Goal: Task Accomplishment & Management: Use online tool/utility

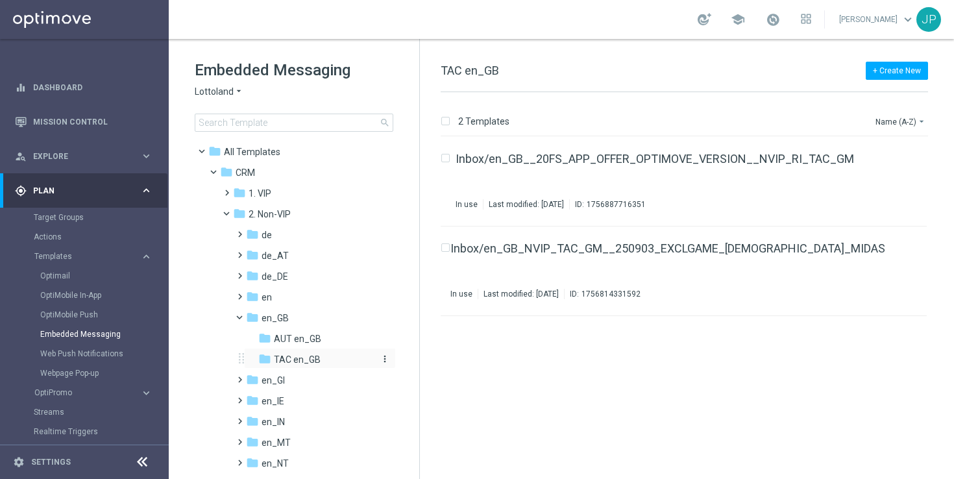
click at [304, 363] on span "TAC en_GB" at bounding box center [297, 360] width 47 height 12
click at [899, 242] on icon "file_copy" at bounding box center [904, 245] width 10 height 10
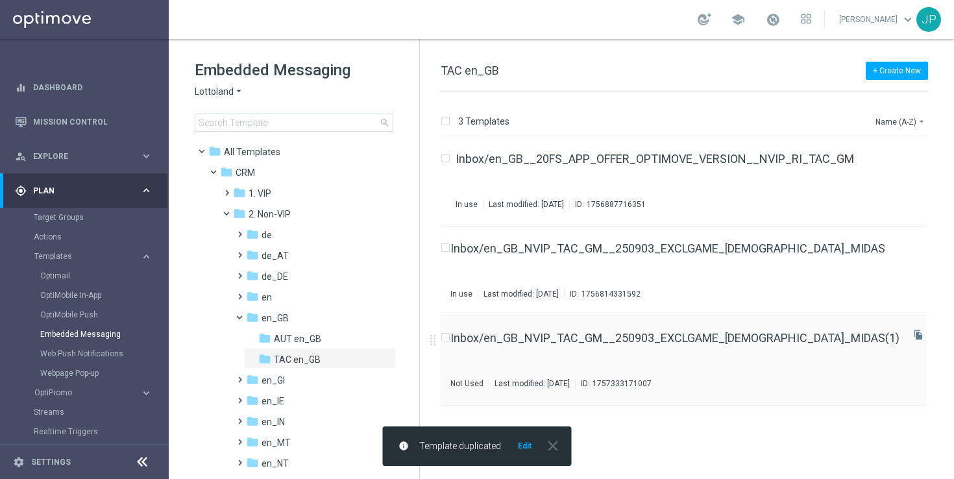
click at [734, 361] on div "Inbox/en_GB_NVIP_TAC_GM__250903_EXCLGAME_LADY_MIDAS(1) Not Used Last modified: …" at bounding box center [674, 360] width 449 height 56
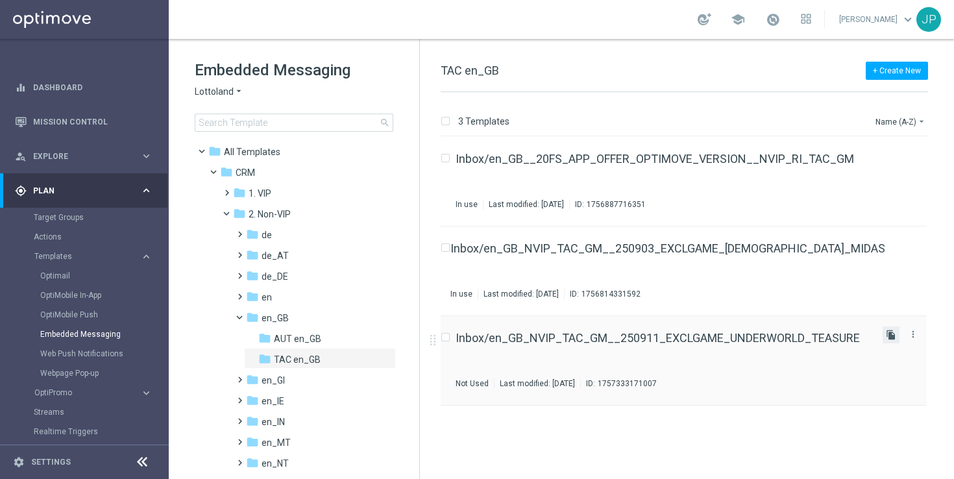
click at [891, 337] on icon "file_copy" at bounding box center [891, 335] width 10 height 10
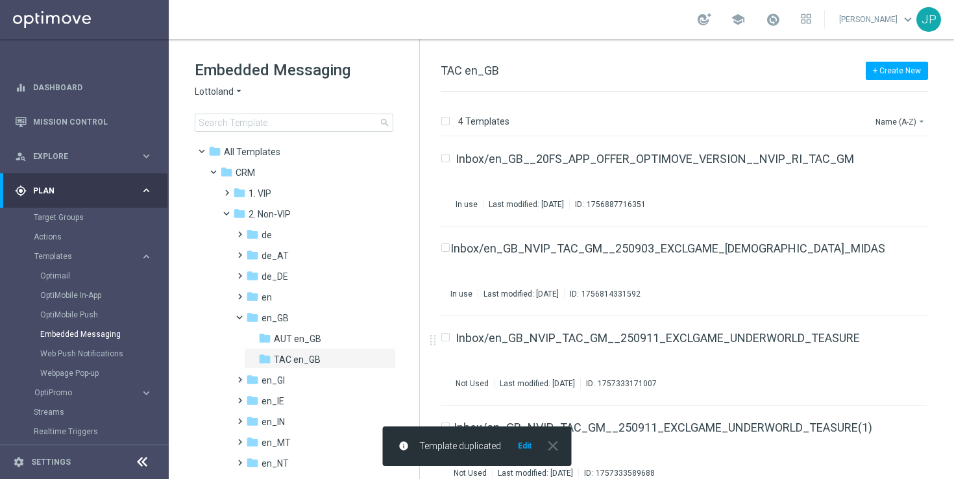
scroll to position [16, 0]
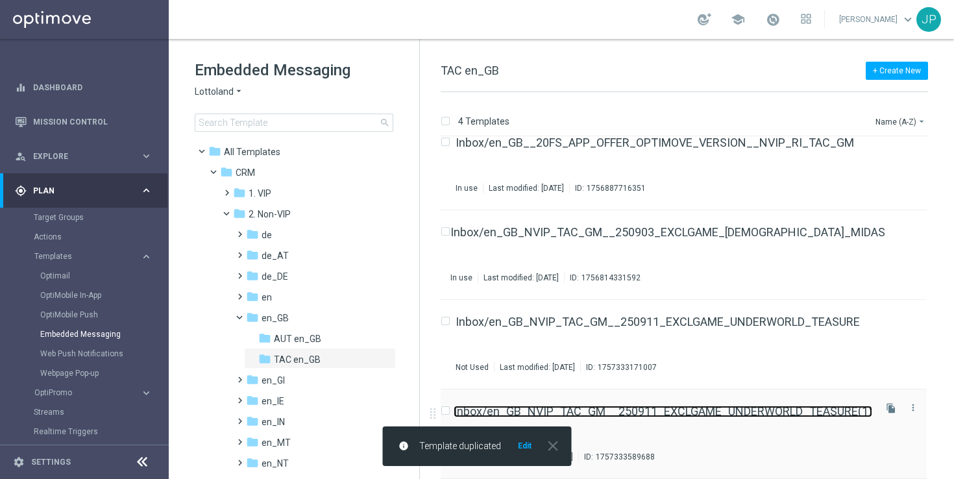
click at [775, 417] on link "Inbox/en_GB_NVIP_TAC_GM__250911_EXCLGAME_UNDERWORLD_TEASURE(1)" at bounding box center [663, 412] width 418 height 12
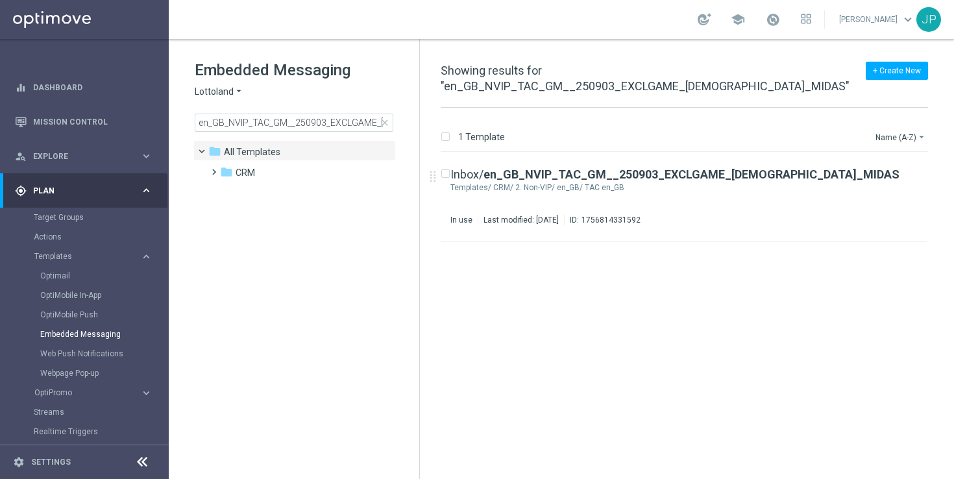
click at [239, 96] on icon "arrow_drop_down" at bounding box center [239, 92] width 10 height 12
click at [360, 270] on tree-viewport "folder All Templates more_vert folder CRM more_vert" at bounding box center [305, 308] width 224 height 336
click at [208, 169] on span at bounding box center [211, 165] width 6 height 5
click at [226, 189] on span at bounding box center [224, 186] width 6 height 5
click at [240, 210] on span at bounding box center [237, 207] width 6 height 5
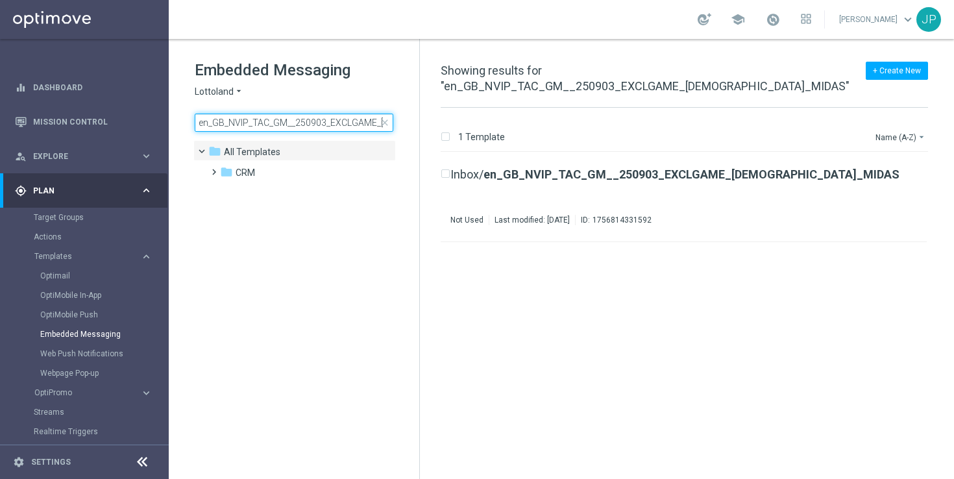
click at [370, 121] on input "en_GB_NVIP_TAC_GM__250903_EXCLGAME_[DEMOGRAPHIC_DATA]_MIDAS" at bounding box center [294, 123] width 199 height 18
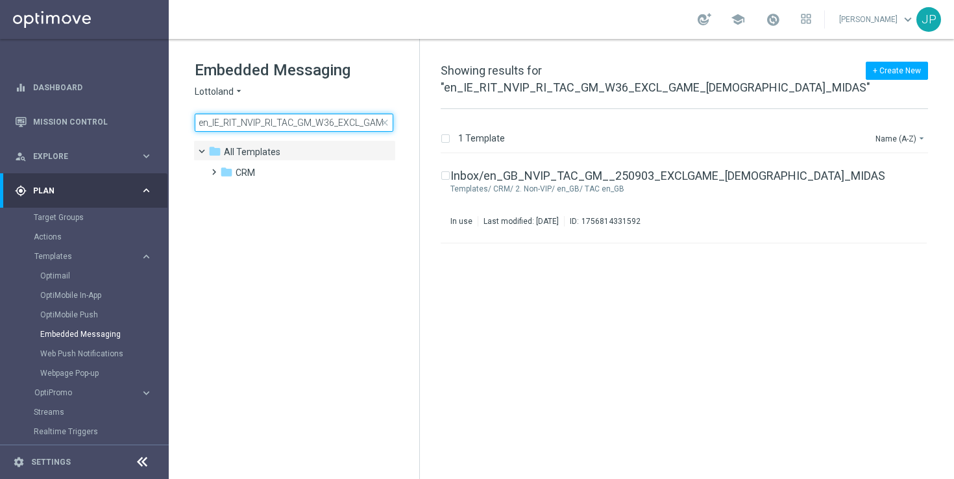
scroll to position [0, 62]
type input "en_IE_RIT_NVIP_RI_TAC_GM_W36_EXCL_GAME_[DEMOGRAPHIC_DATA]_MIDAS"
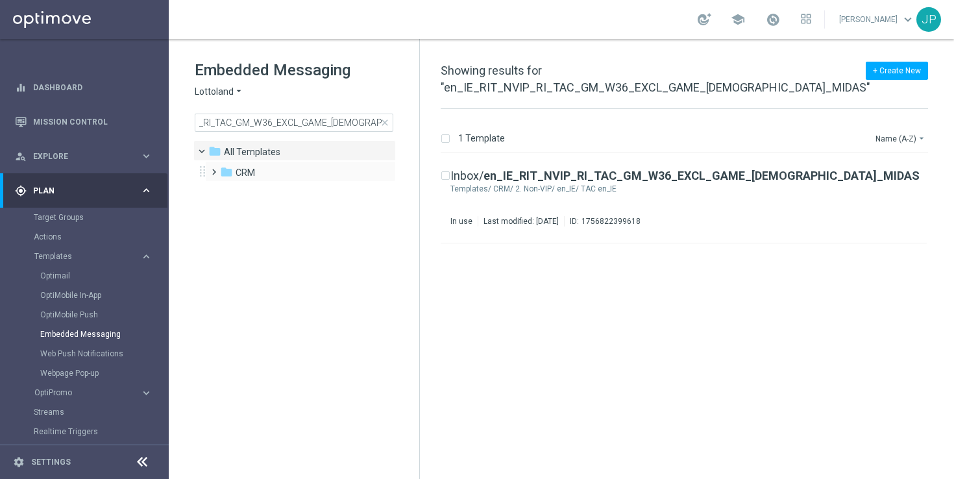
click at [213, 169] on span at bounding box center [211, 165] width 6 height 5
click at [227, 189] on span at bounding box center [224, 186] width 6 height 5
click at [236, 210] on span at bounding box center [237, 207] width 6 height 5
click at [606, 327] on div "insert_drive_file Inbox/ en_IE_RIT_NVIP_RI_TAC_GM_W36_EXCL_GAME_[DEMOGRAPHIC_DA…" at bounding box center [690, 325] width 524 height 342
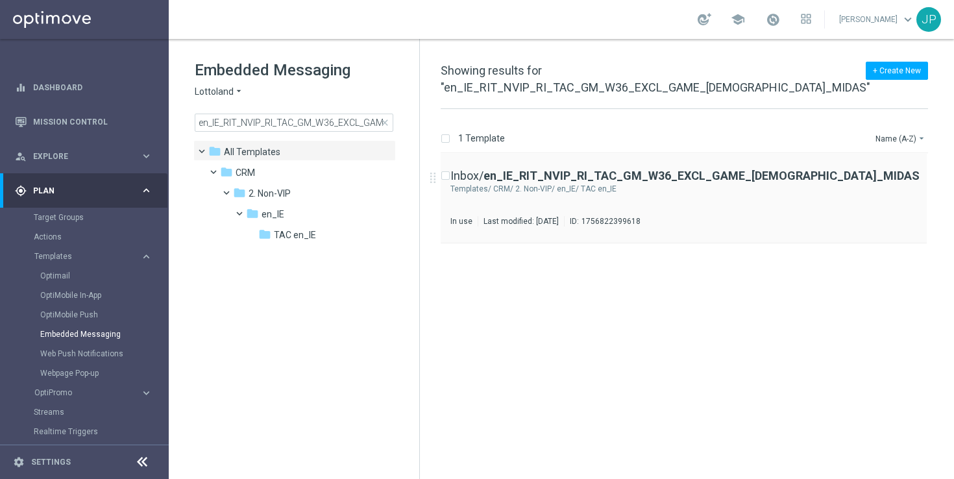
click at [933, 170] on icon "file_copy" at bounding box center [938, 172] width 10 height 10
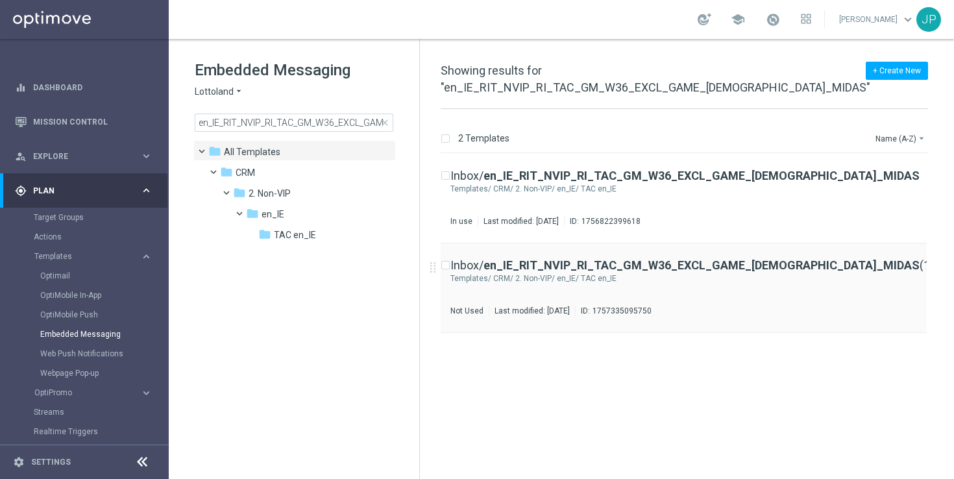
click at [796, 278] on div "CRM/ 2. Non-VIP/ en_IE/ TAC en_IE" at bounding box center [713, 278] width 441 height 10
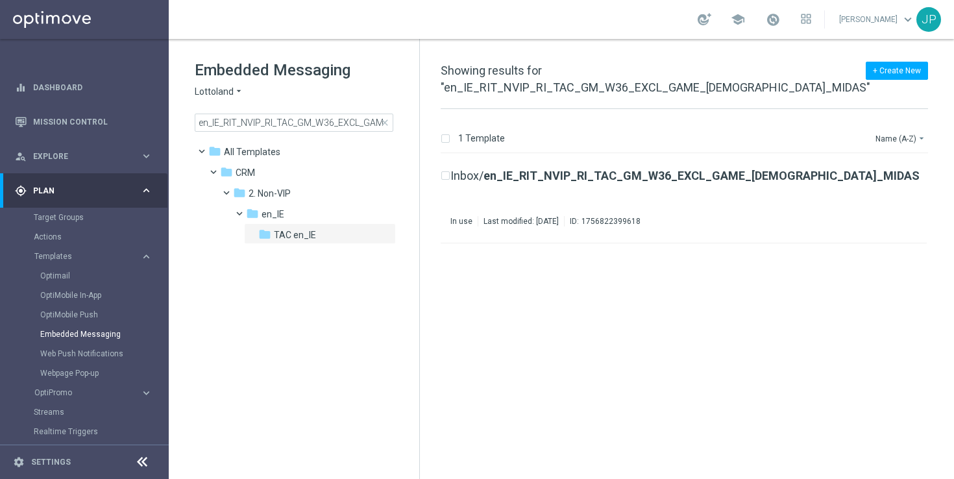
click at [384, 120] on span "close" at bounding box center [385, 122] width 10 height 10
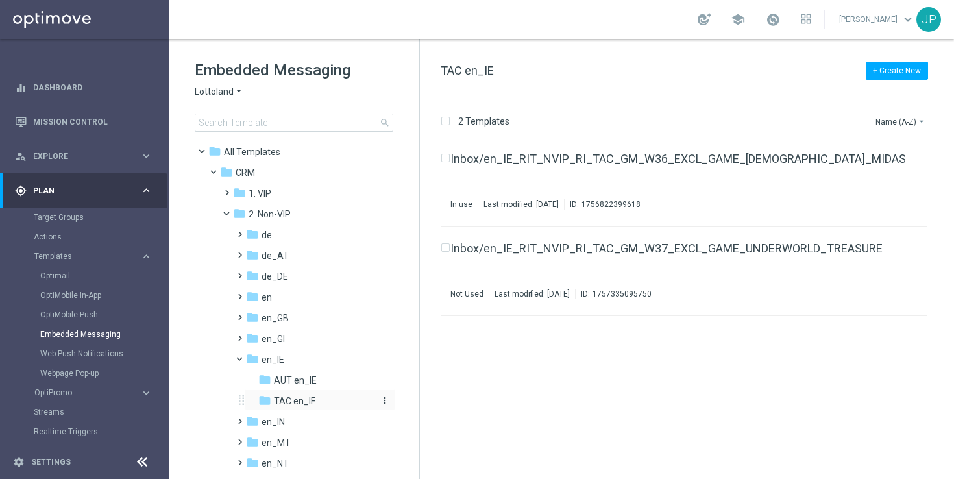
click at [315, 402] on div "folder TAC en_IE" at bounding box center [316, 401] width 117 height 15
click at [897, 248] on icon "file_copy" at bounding box center [901, 245] width 10 height 10
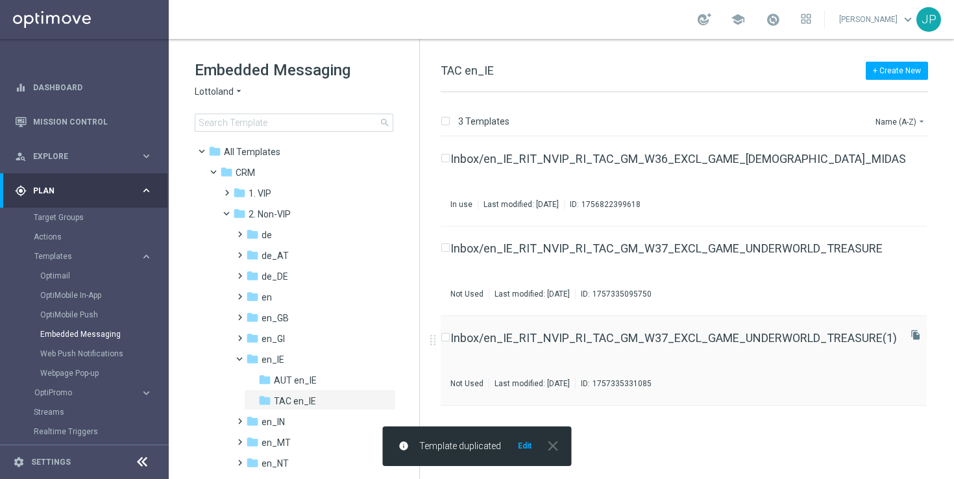
click at [808, 345] on div "Inbox/en_IE_RIT_NVIP_RI_TAC_GM_W37_EXCL_GAME_UNDERWORLD_TREASURE(1) Not Used La…" at bounding box center [673, 360] width 446 height 56
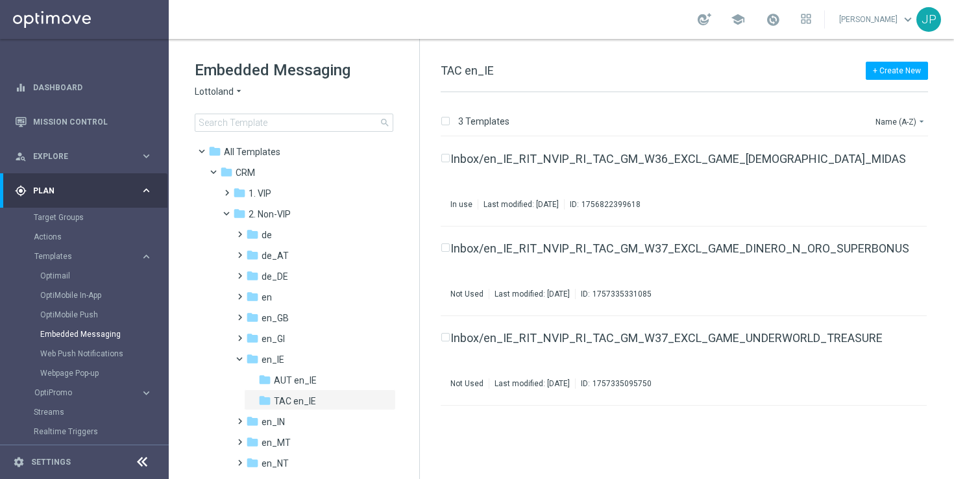
click at [69, 189] on span "Plan" at bounding box center [86, 191] width 107 height 8
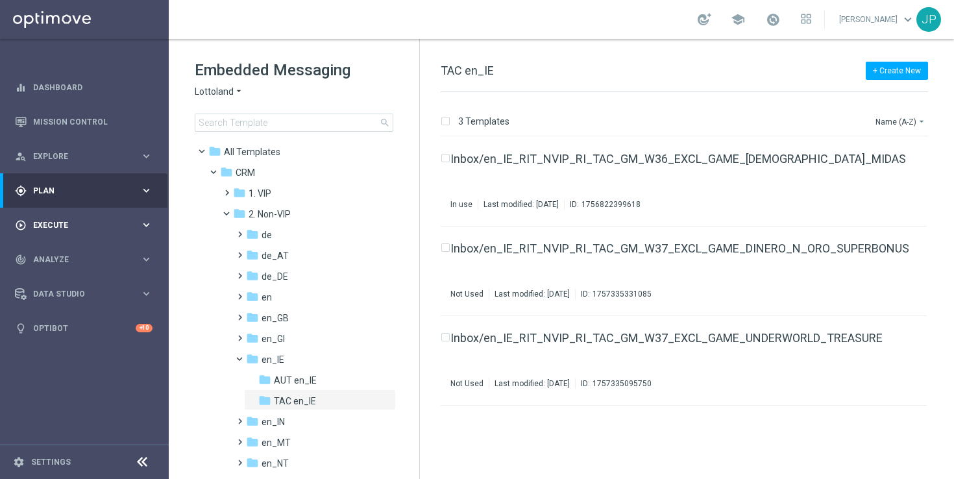
click at [96, 220] on div "play_circle_outline Execute" at bounding box center [77, 225] width 125 height 12
click at [97, 249] on link "Campaign Builder" at bounding box center [84, 252] width 101 height 10
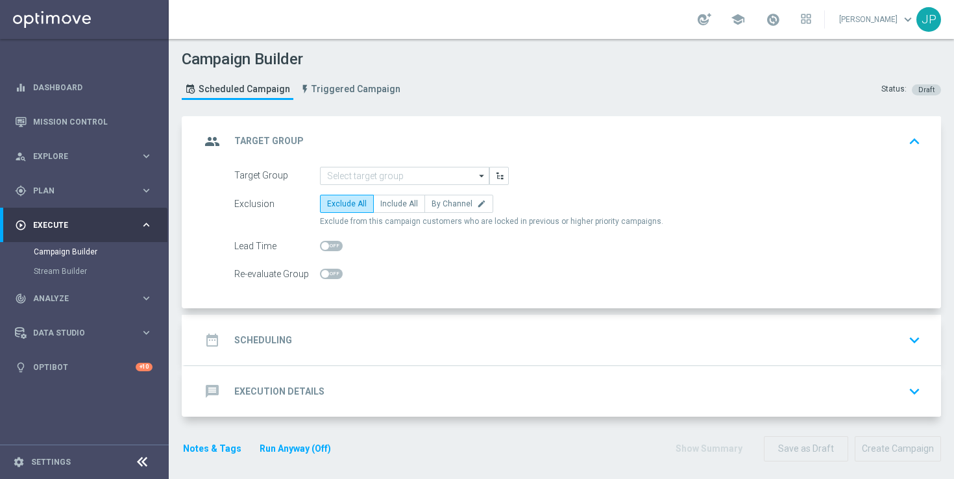
click at [484, 177] on icon "arrow_drop_down" at bounding box center [482, 175] width 13 height 17
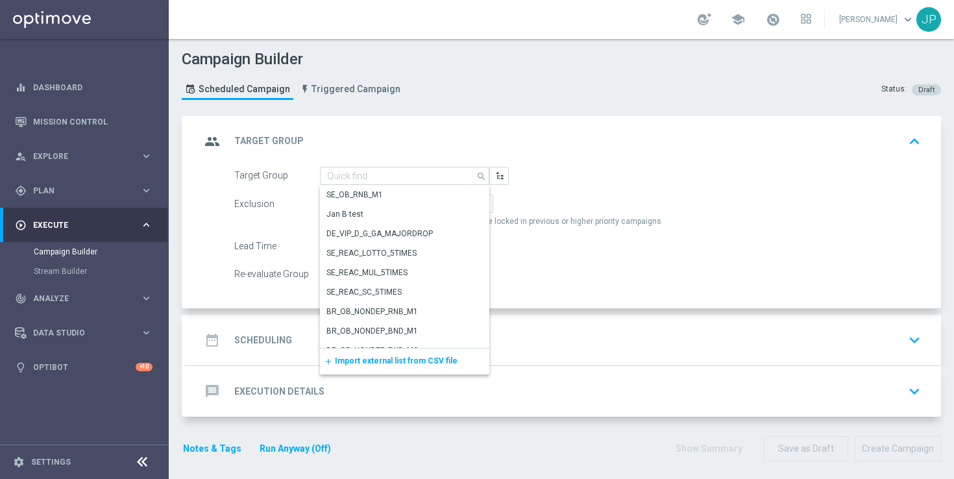
click at [538, 81] on div "Campaign Builder Scheduled Campaign Triggered Campaign Status: Draft" at bounding box center [561, 77] width 779 height 60
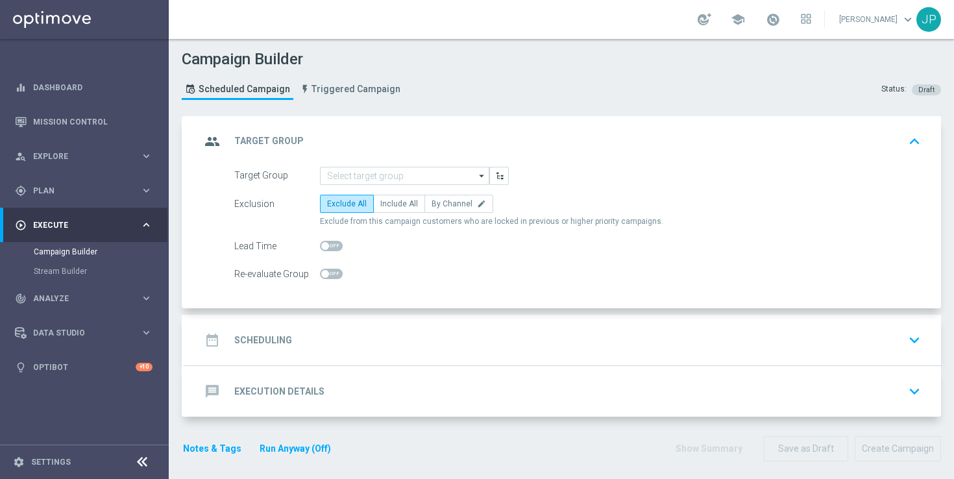
click at [480, 172] on icon "arrow_drop_down" at bounding box center [482, 175] width 13 height 17
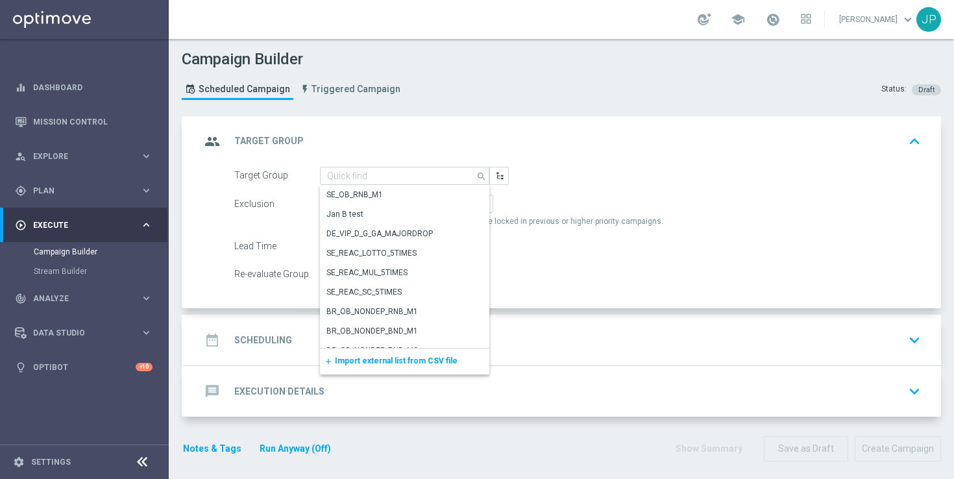
click at [428, 361] on span "Import external list from CSV file" at bounding box center [396, 360] width 123 height 9
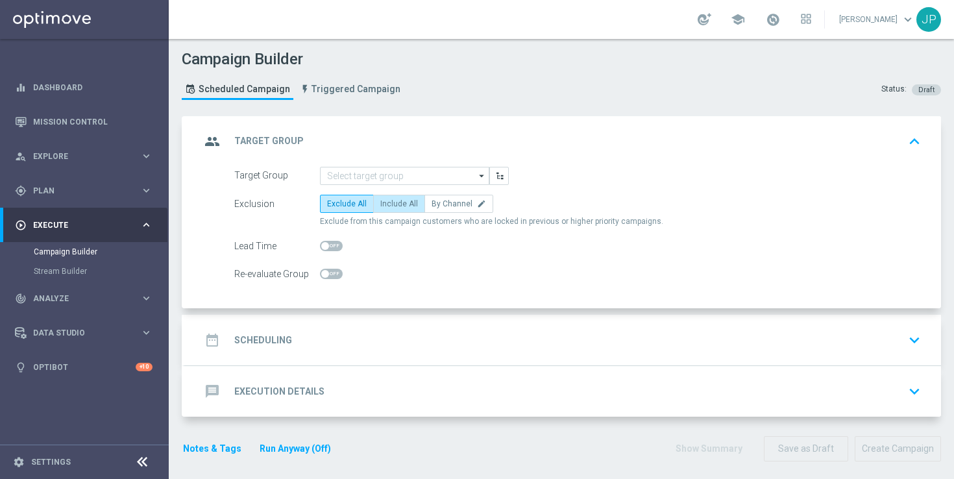
click at [396, 203] on span "Include All" at bounding box center [399, 203] width 38 height 9
click at [389, 203] on input "Include All" at bounding box center [384, 206] width 8 height 8
radio input "true"
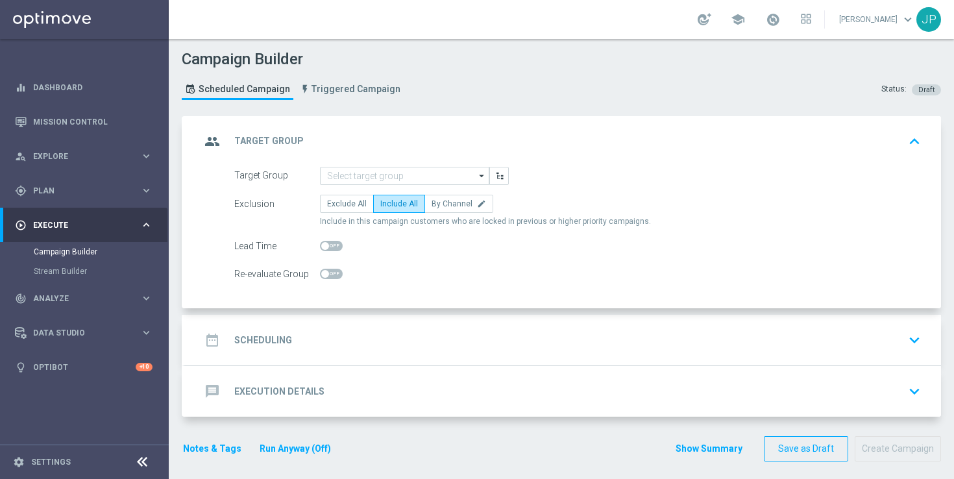
click at [424, 335] on div "date_range Scheduling keyboard_arrow_down" at bounding box center [562, 340] width 725 height 25
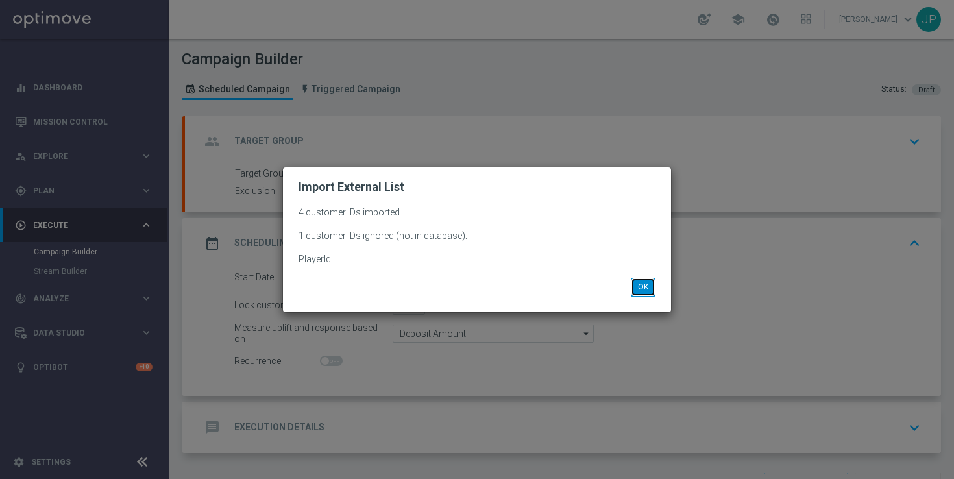
click at [646, 285] on button "OK" at bounding box center [643, 287] width 25 height 18
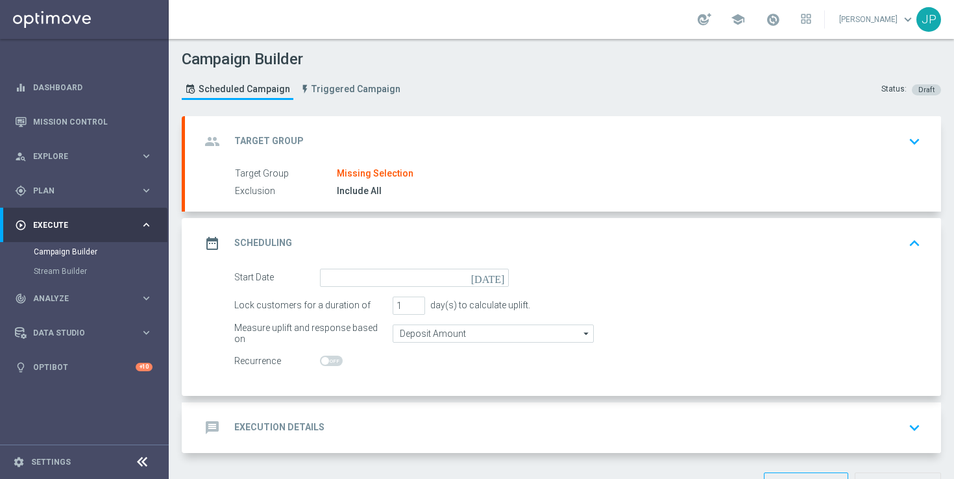
click at [500, 276] on icon "[DATE]" at bounding box center [490, 276] width 38 height 14
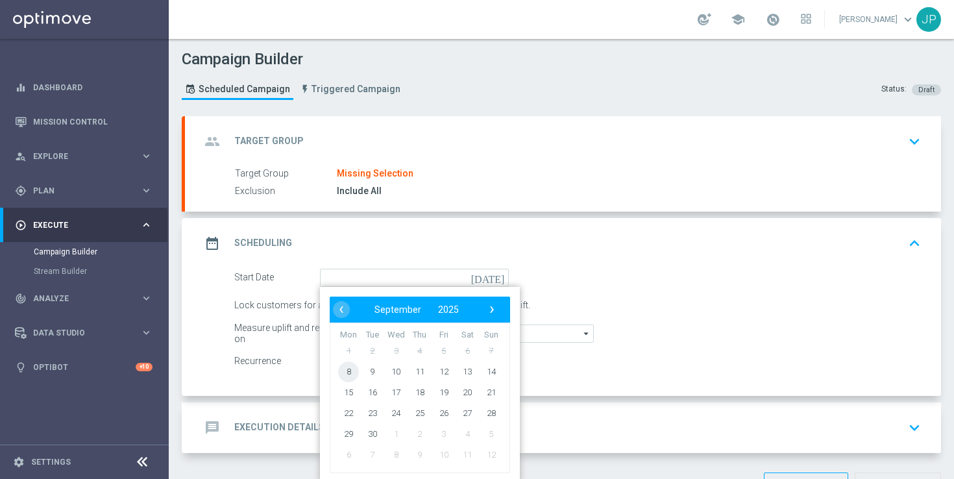
click at [350, 371] on span "8" at bounding box center [348, 371] width 21 height 21
type input "[DATE]"
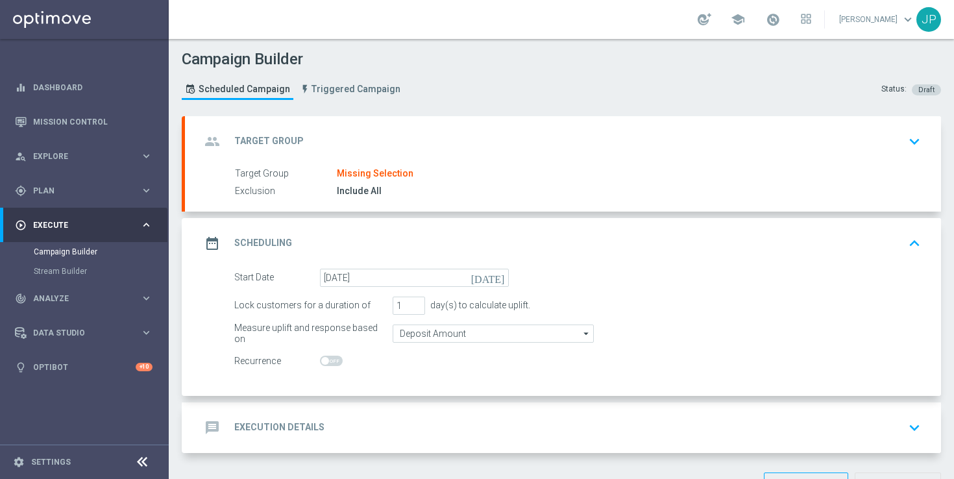
click at [773, 272] on div "Start Date [DATE] [DATE]" at bounding box center [577, 278] width 706 height 18
click at [827, 145] on div "group Target Group keyboard_arrow_down" at bounding box center [562, 141] width 725 height 25
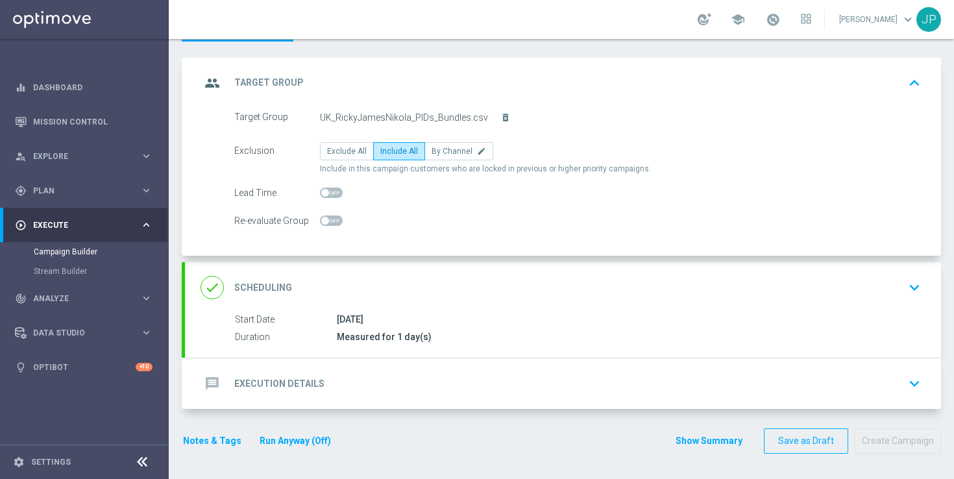
click at [833, 301] on div "done Scheduling keyboard_arrow_down" at bounding box center [563, 287] width 756 height 51
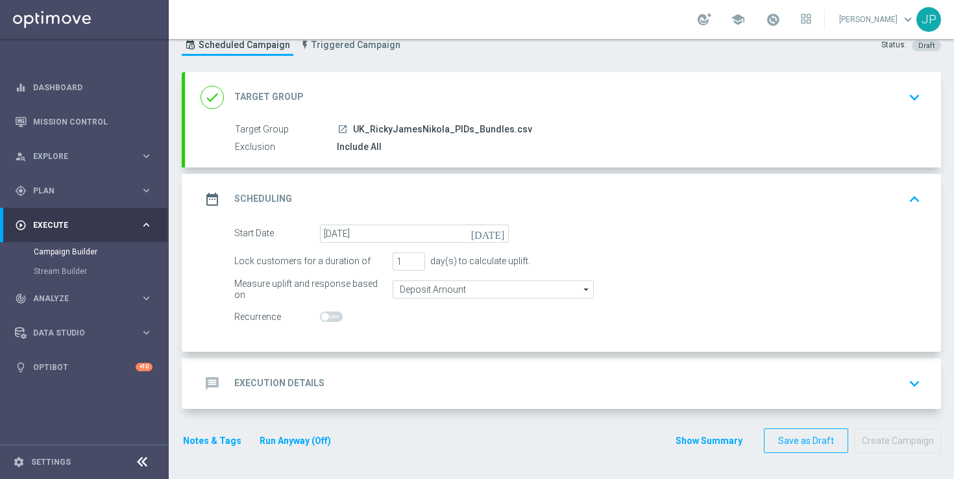
click at [834, 363] on div "message Execution Details keyboard_arrow_down" at bounding box center [563, 383] width 756 height 51
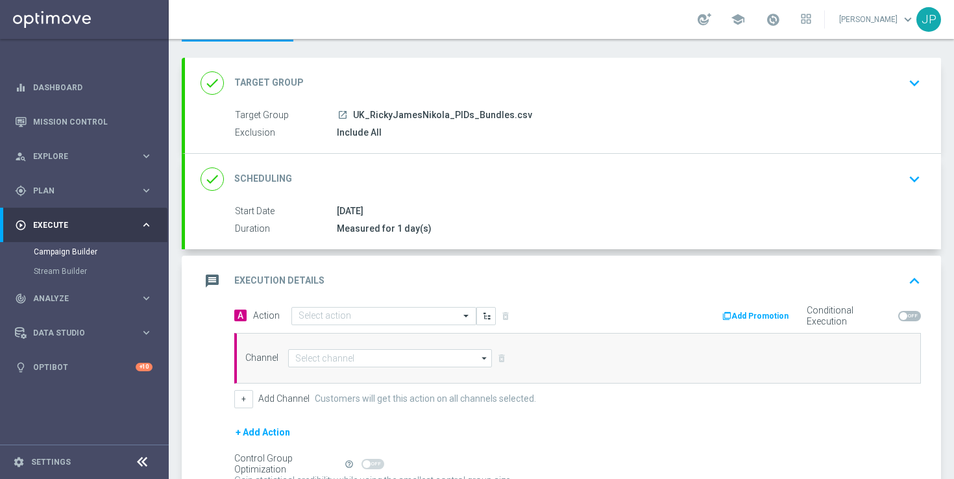
scroll to position [193, 0]
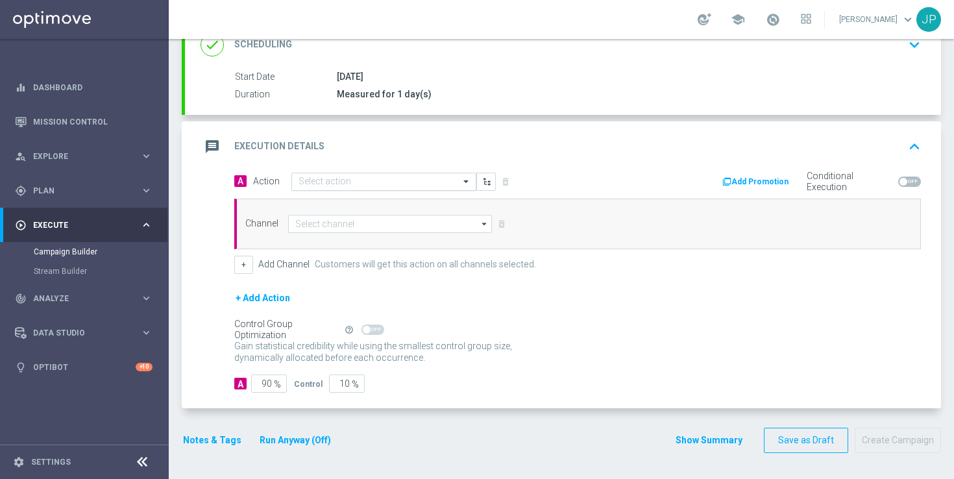
click at [398, 183] on input "text" at bounding box center [370, 181] width 145 height 11
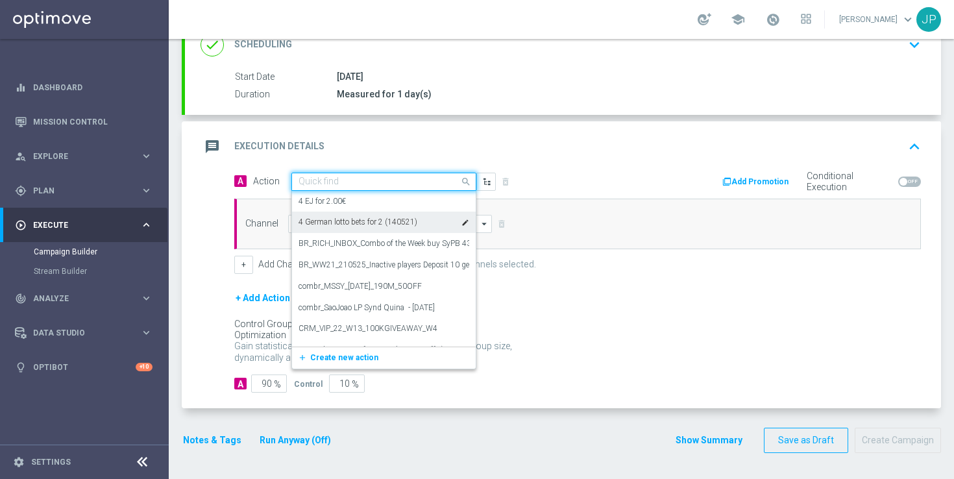
paste input "en_GB_NVIP_TAC_GM__250911_EXCLGAME_UNDERWORLD_TEASURE"
type input "en_GB_NVIP_TAC_GM__250911_EXCLGAME_UNDERWORLD_TEASURE"
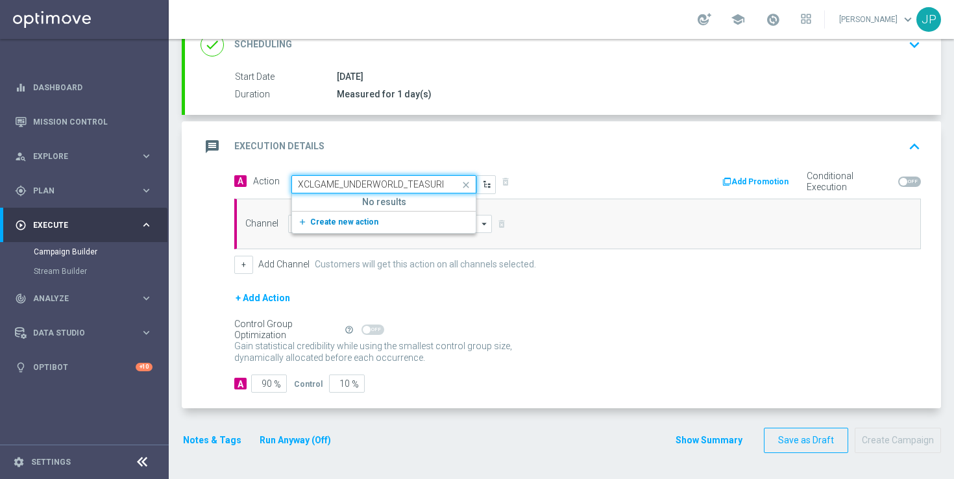
click at [354, 222] on span "Create new action" at bounding box center [344, 221] width 68 height 9
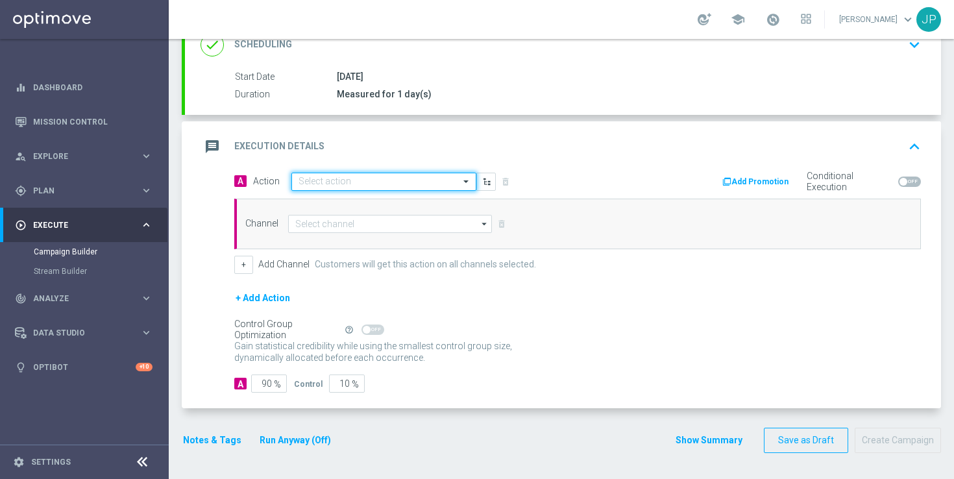
scroll to position [0, 0]
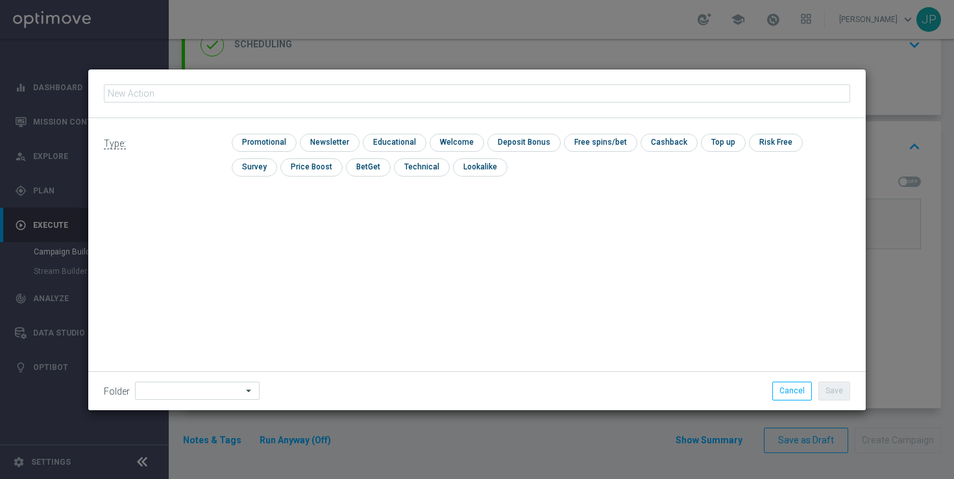
type input "en_GB_NVIP_TAC_GM__250911_EXCLGAME_UNDERWORLD_TEASURE"
click at [275, 141] on input "checkbox" at bounding box center [263, 143] width 62 height 18
checkbox input "true"
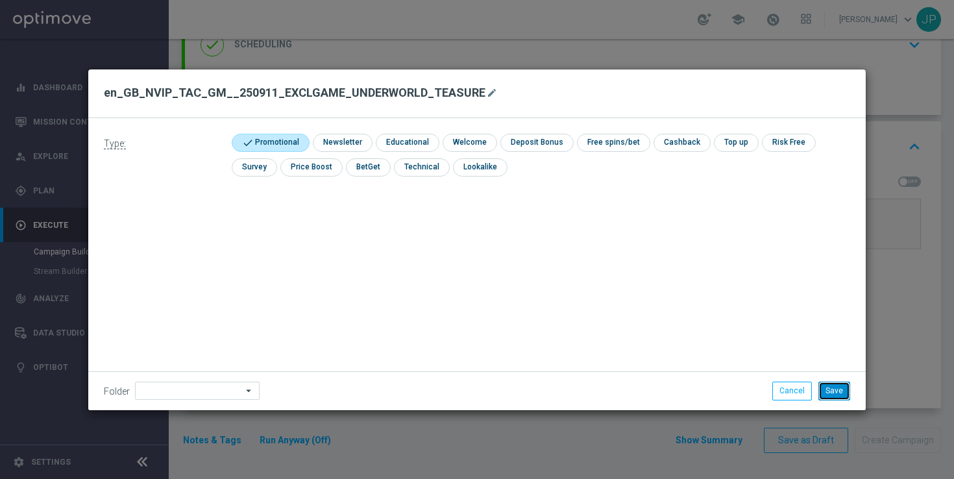
click at [838, 393] on button "Save" at bounding box center [834, 390] width 32 height 18
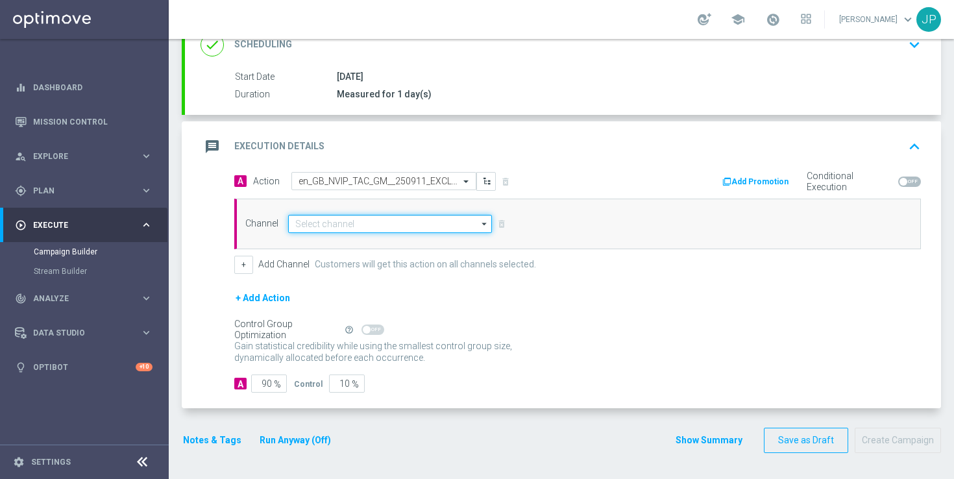
click at [367, 228] on input at bounding box center [390, 224] width 204 height 18
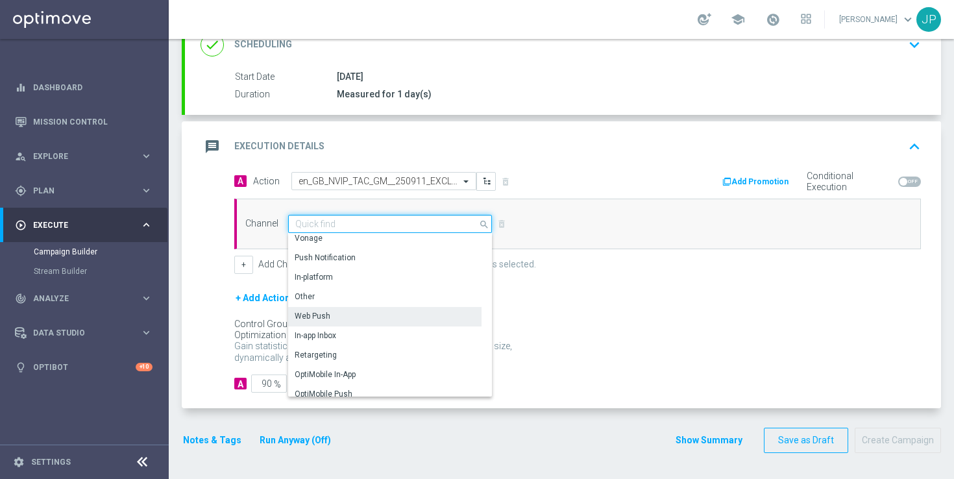
scroll to position [343, 0]
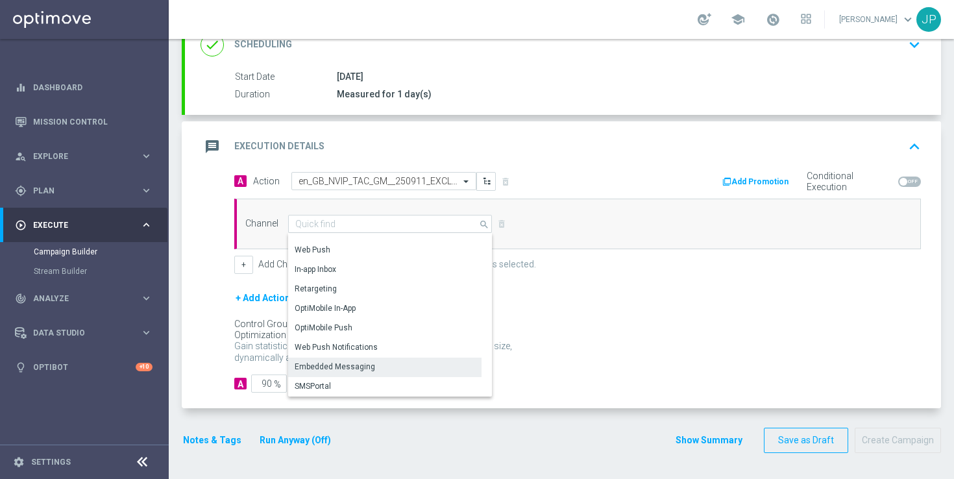
click at [401, 372] on div "Embedded Messaging" at bounding box center [384, 366] width 193 height 18
type input "Embedded Messaging"
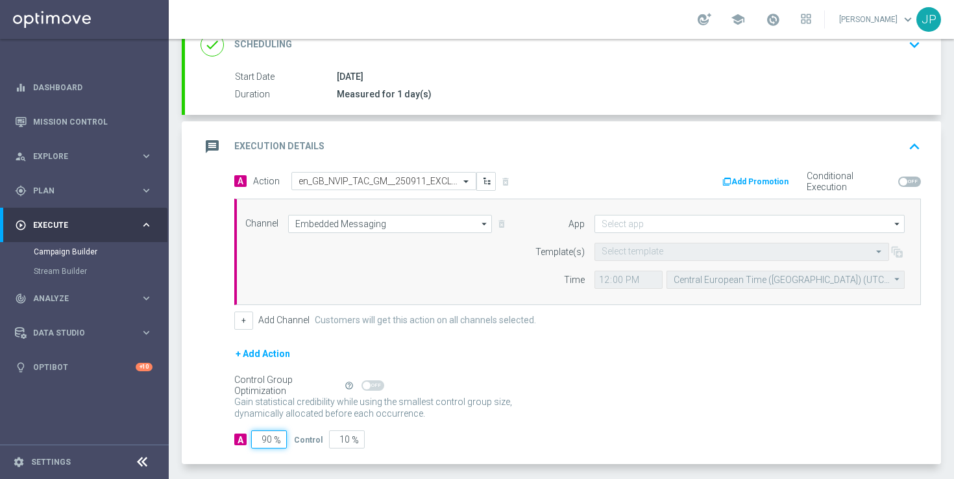
click at [265, 439] on input "90" at bounding box center [269, 439] width 36 height 18
type input "0"
type input "100"
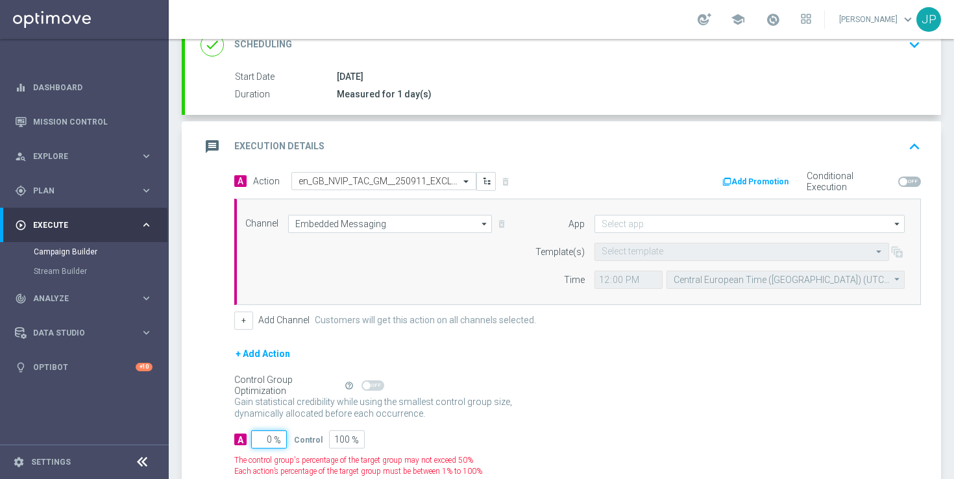
type input "10"
type input "90"
type input "100"
type input "0"
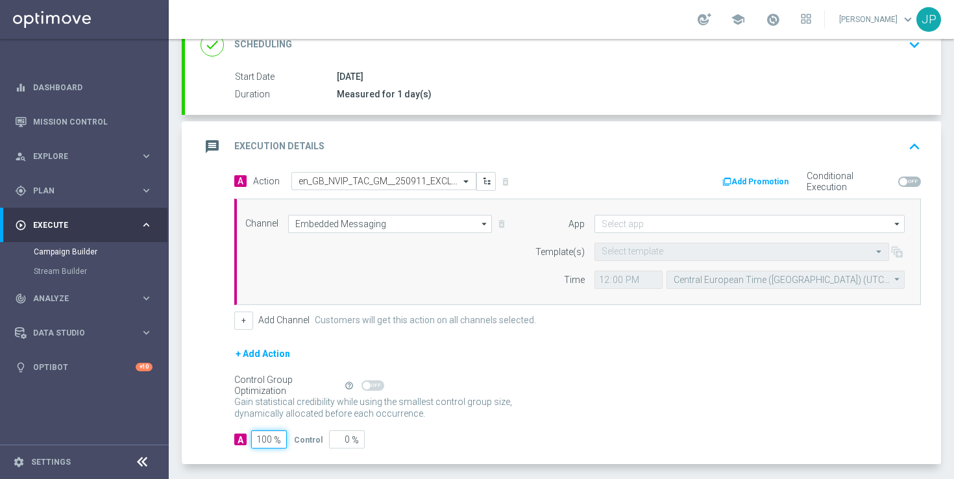
scroll to position [248, 0]
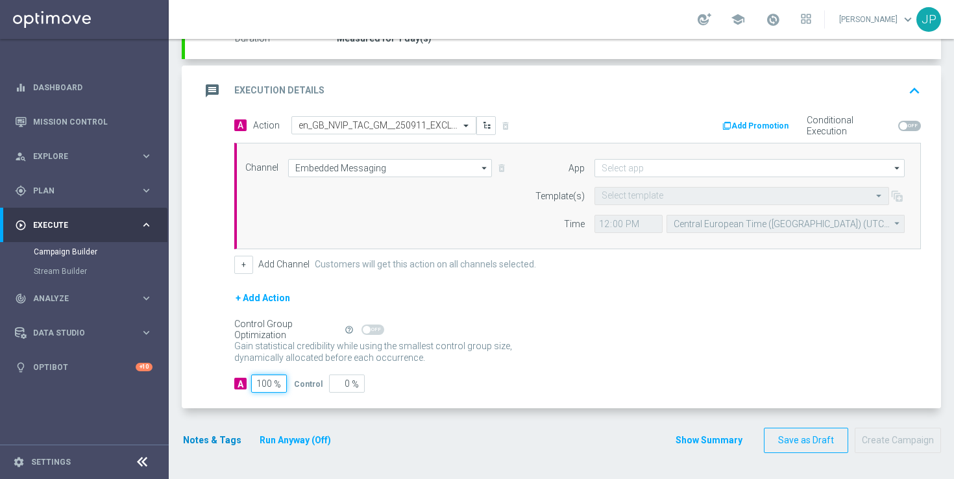
type input "100"
click at [224, 436] on button "Notes & Tags" at bounding box center [212, 440] width 61 height 16
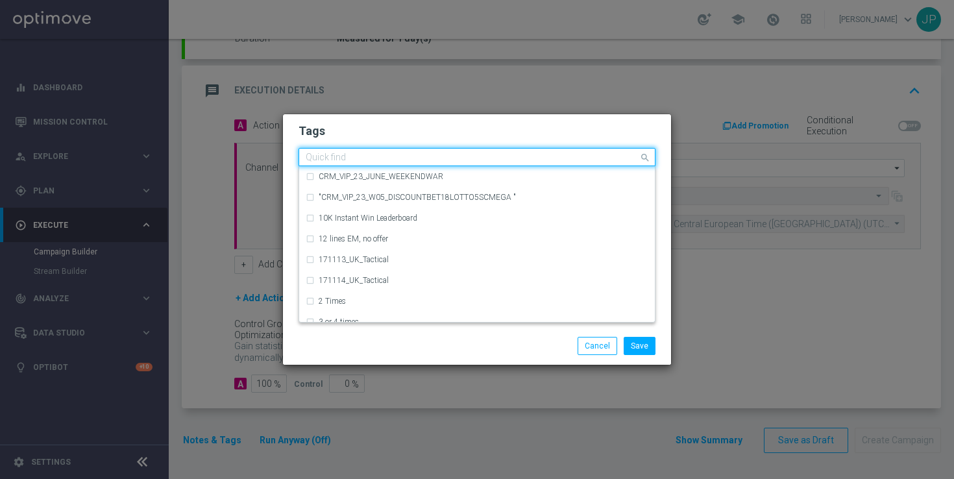
click at [489, 157] on input "text" at bounding box center [472, 157] width 333 height 11
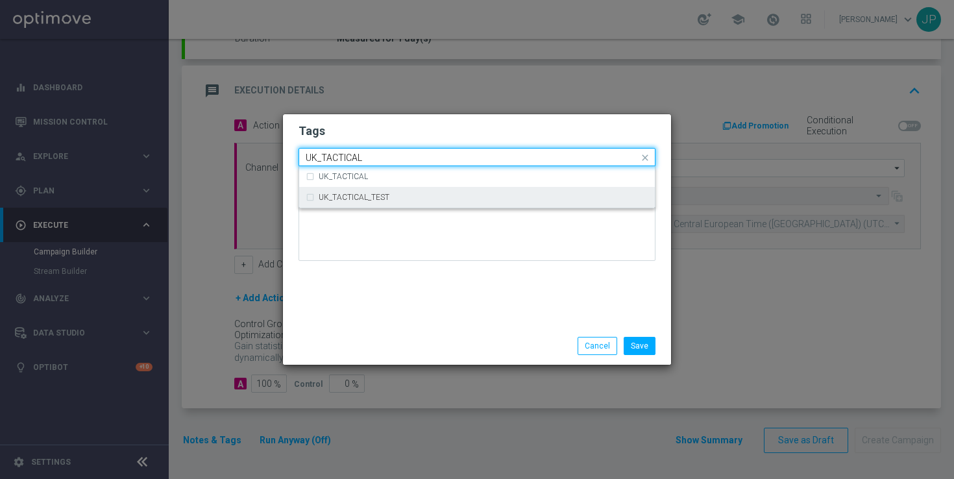
click at [494, 193] on div "UK_TACTICAL_TEST" at bounding box center [484, 197] width 330 height 8
type input "UK_TACTICAL"
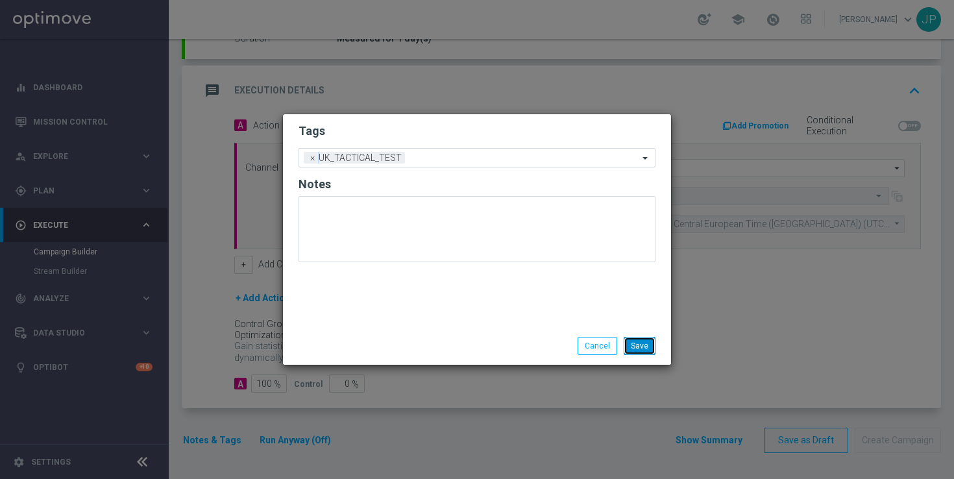
click at [649, 350] on button "Save" at bounding box center [640, 346] width 32 height 18
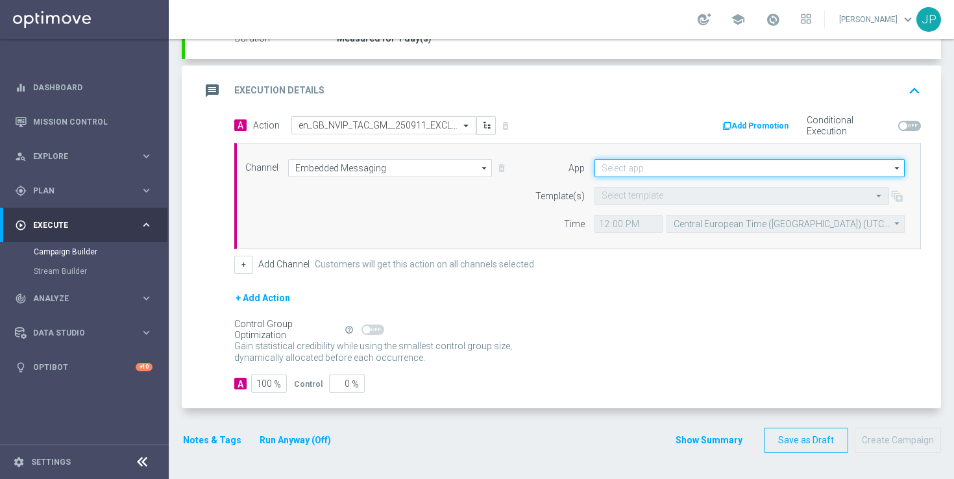
click at [698, 165] on input at bounding box center [749, 168] width 310 height 18
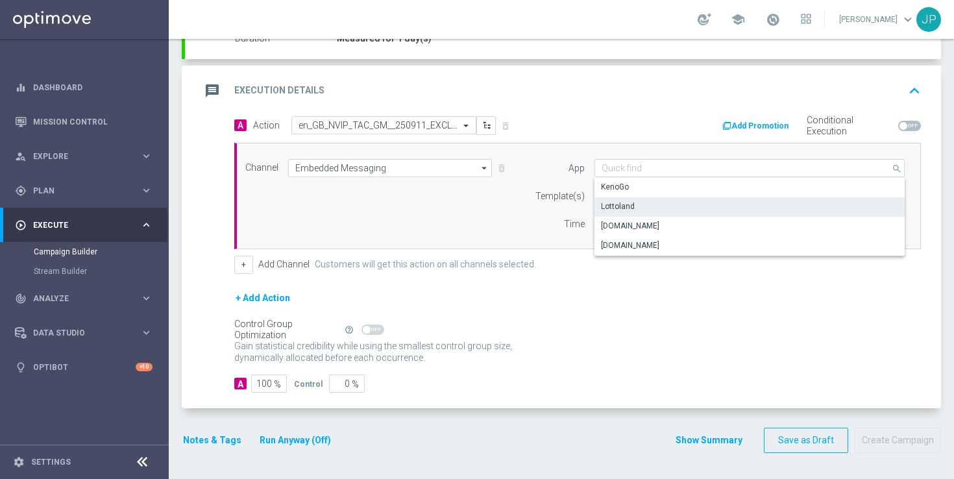
click at [737, 204] on div "Lottoland" at bounding box center [749, 206] width 310 height 18
type input "Lottoland"
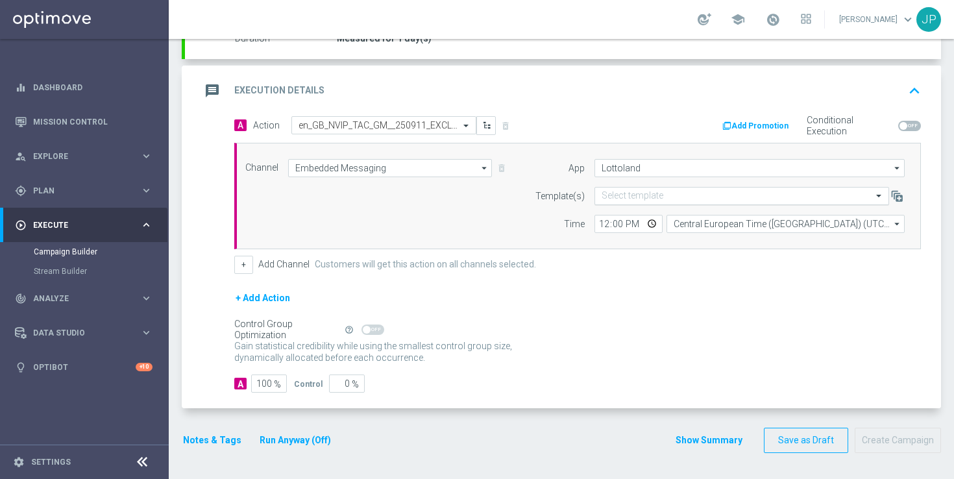
click at [636, 188] on div "Select template" at bounding box center [741, 196] width 295 height 18
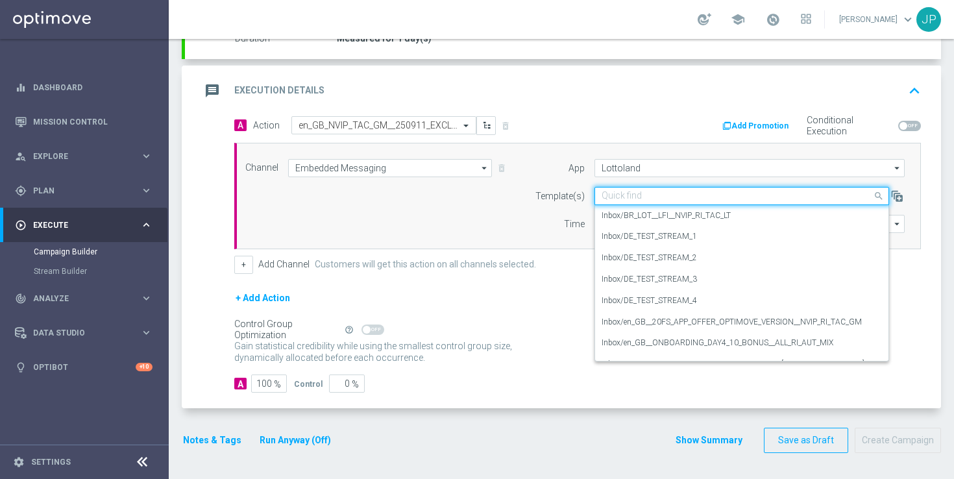
paste input "en_GB_NVIP_TAC_GM__250911_EXCLGAME_UNDERWORLD_TEASURE"
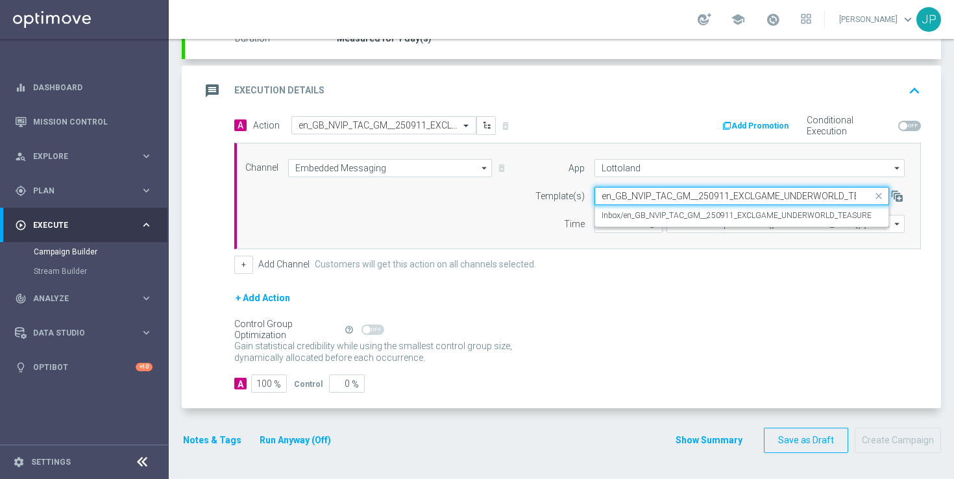
scroll to position [0, 27]
click at [644, 215] on label "Inbox/en_GB_NVIP_TAC_GM__250911_EXCLGAME_UNDERWORLD_TEASURE" at bounding box center [736, 215] width 270 height 11
type input "en_GB_NVIP_TAC_GM__250911_EXCLGAME_UNDERWORLD_TEASURE"
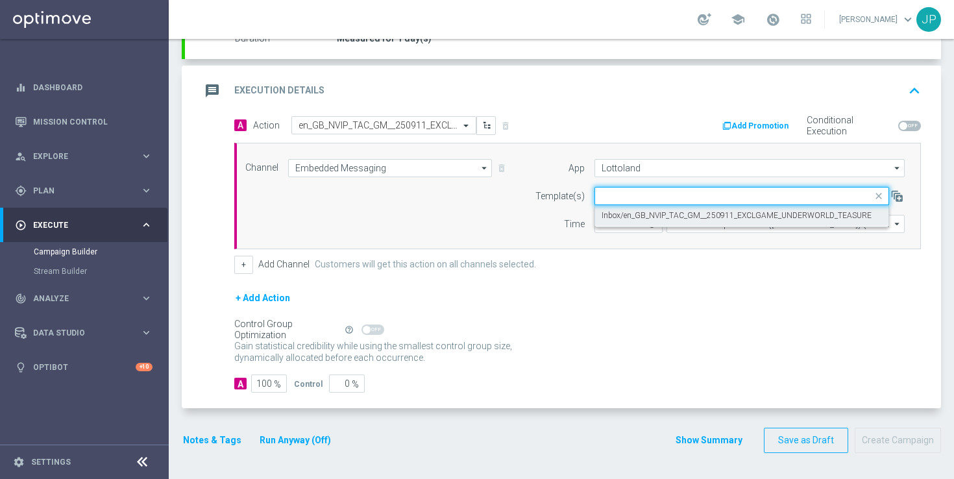
scroll to position [0, 0]
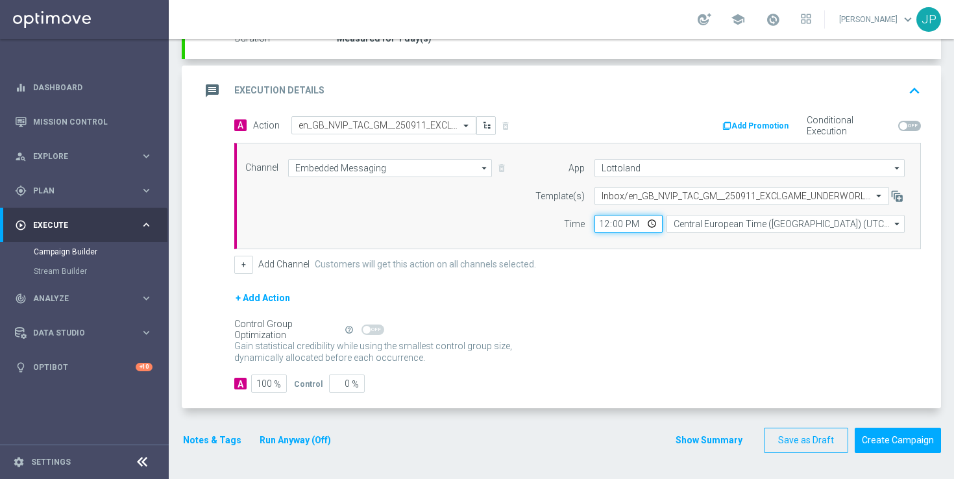
click at [603, 226] on input "12:00" at bounding box center [628, 224] width 68 height 18
click at [727, 293] on div "+ Add Action" at bounding box center [577, 306] width 686 height 32
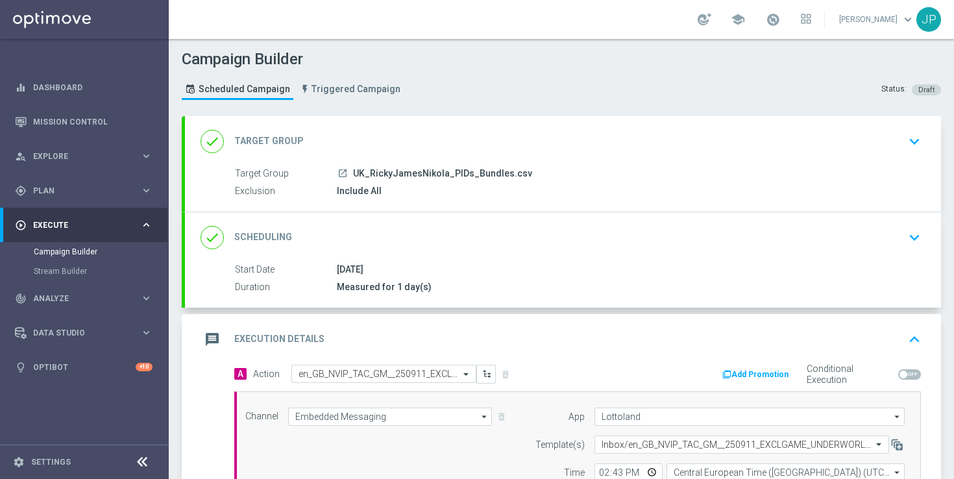
scroll to position [248, 0]
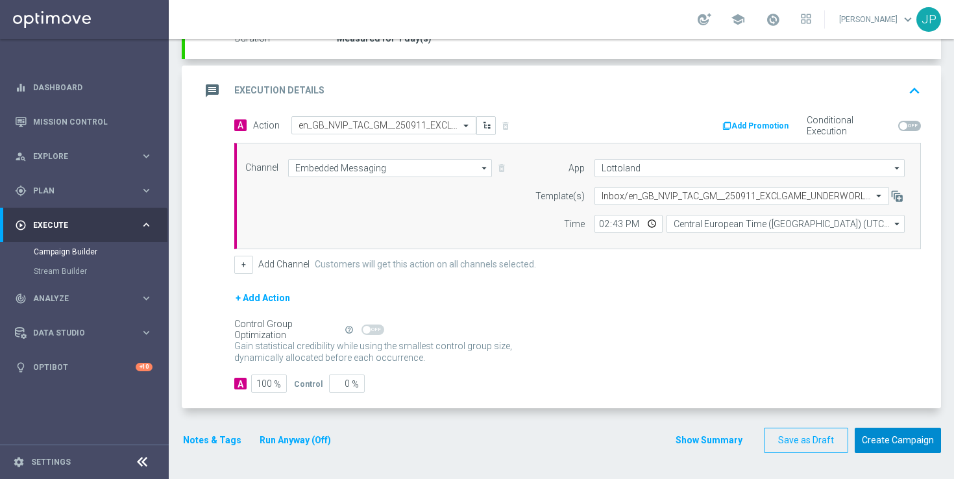
click at [907, 432] on button "Create Campaign" at bounding box center [897, 440] width 86 height 25
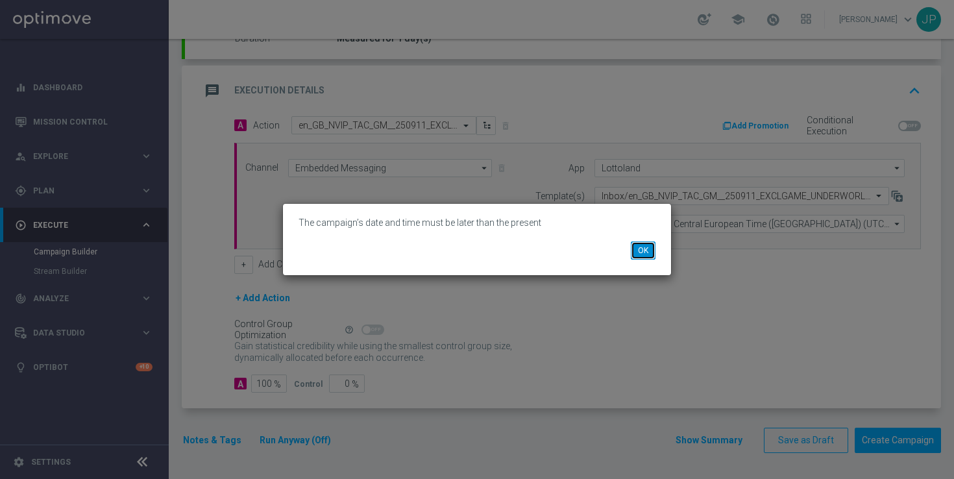
click at [640, 252] on button "OK" at bounding box center [643, 250] width 25 height 18
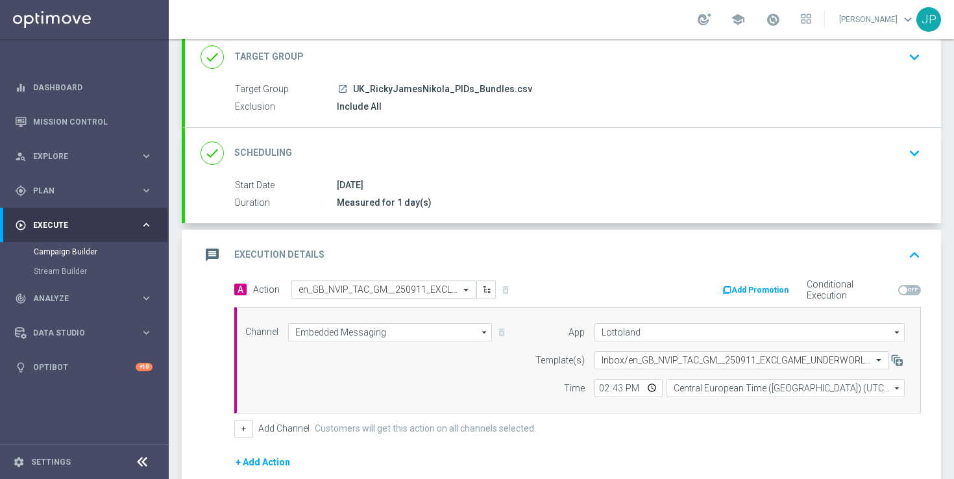
scroll to position [70, 0]
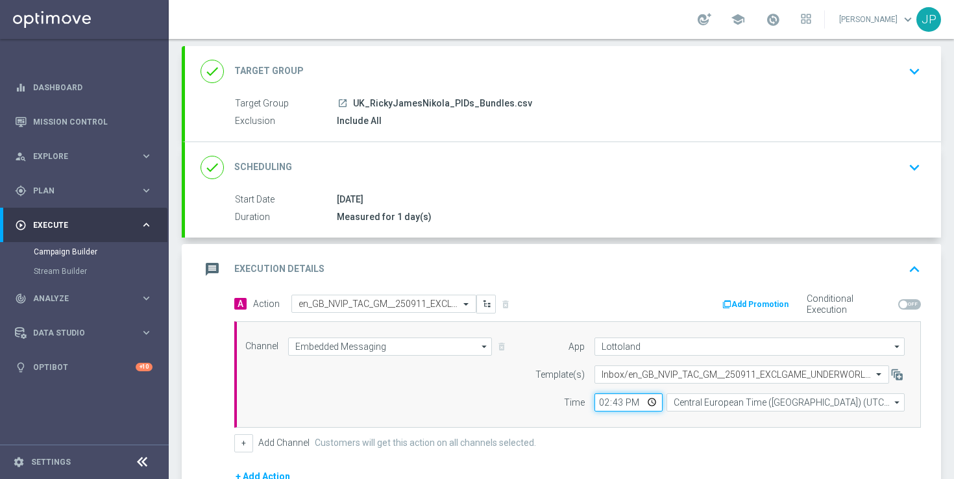
click at [617, 406] on input "14:43" at bounding box center [628, 402] width 68 height 18
type input "14:53"
click at [692, 435] on div "+ Add Channel Customers will get this action on all channels selected." at bounding box center [577, 443] width 686 height 18
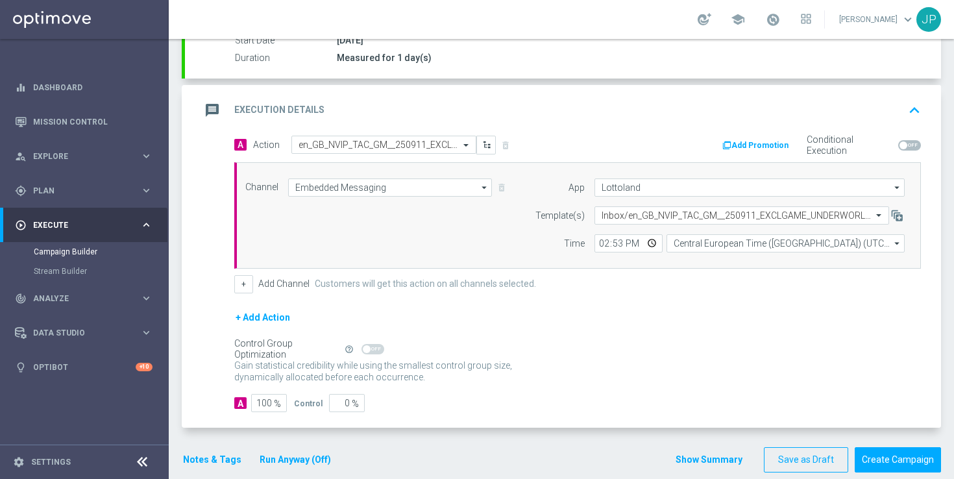
scroll to position [248, 0]
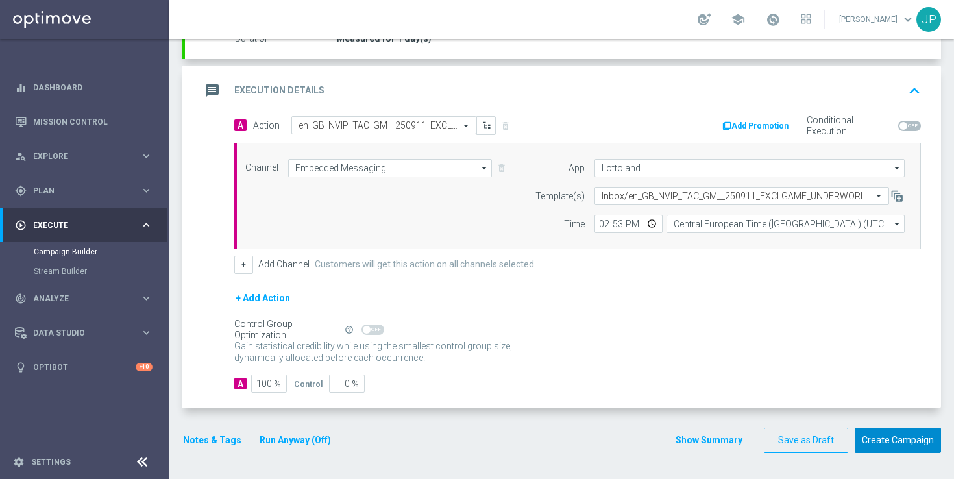
click at [889, 444] on button "Create Campaign" at bounding box center [897, 440] width 86 height 25
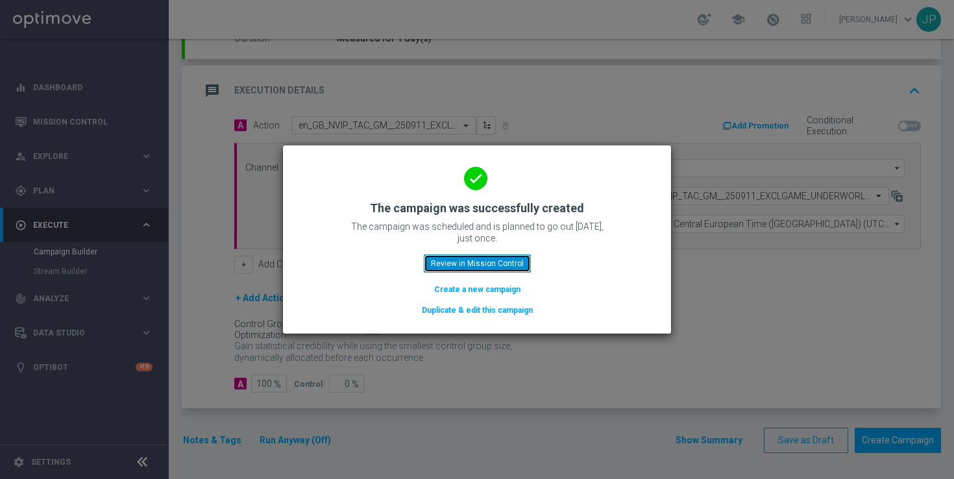
click at [478, 256] on button "Review in Mission Control" at bounding box center [477, 263] width 107 height 18
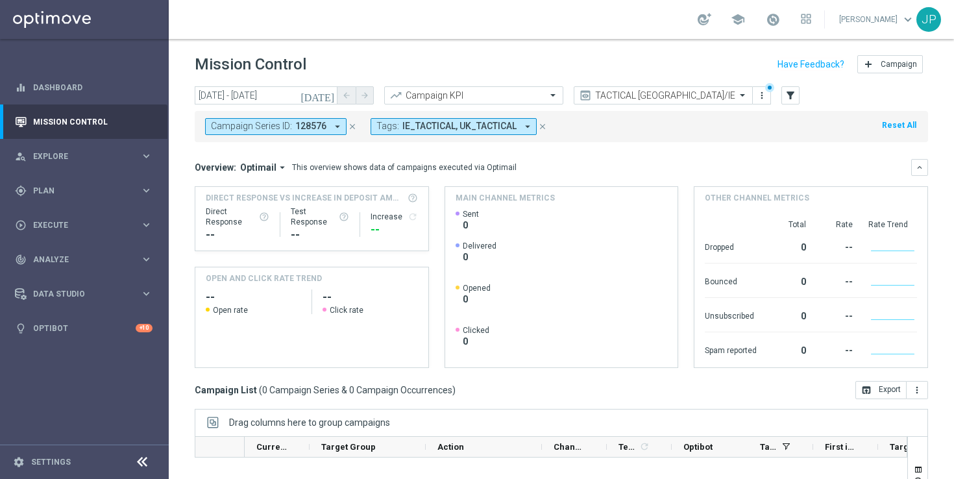
scroll to position [170, 0]
